Goal: Navigation & Orientation: Find specific page/section

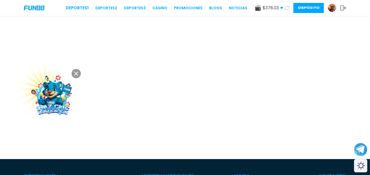
click at [104, 11] on div "Deportes 1 Deportes 2 Deportes 3 CASINO Promociones BLOGS NOTICIAS $ 378.03 Din…" at bounding box center [185, 8] width 370 height 16
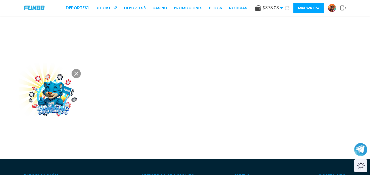
click at [106, 3] on div "Deportes 1 Deportes 2 Deportes 3 CASINO Promociones BLOGS NOTICIAS $ 378.03 Din…" at bounding box center [185, 8] width 370 height 16
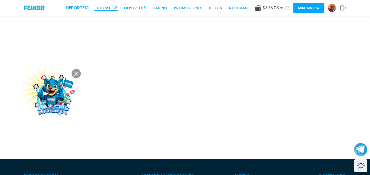
click at [105, 7] on link "Deportes 2" at bounding box center [106, 8] width 22 height 6
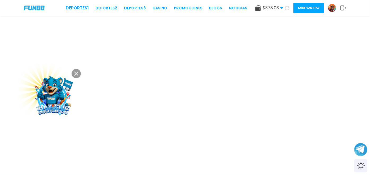
click at [74, 72] on icon at bounding box center [76, 74] width 4 height 4
